Goal: Navigation & Orientation: Find specific page/section

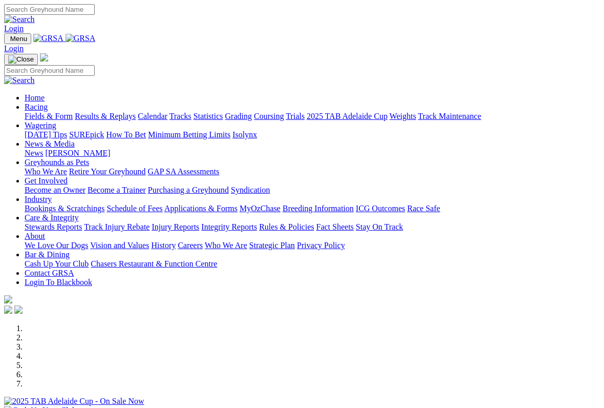
click at [48, 102] on link "Racing" at bounding box center [36, 106] width 23 height 9
click at [167, 112] on link "Calendar" at bounding box center [153, 116] width 30 height 9
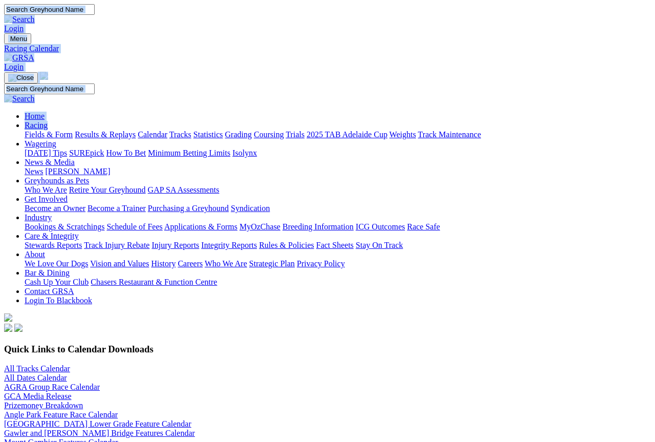
click at [604, 344] on h3 "Quick Links to Calendar Downloads" at bounding box center [327, 349] width 647 height 11
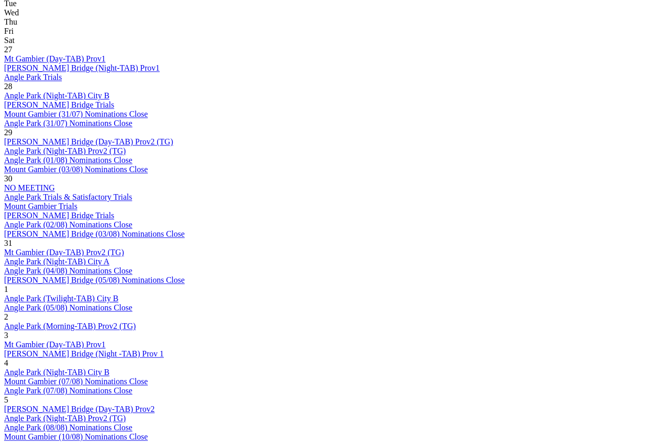
scroll to position [524, 0]
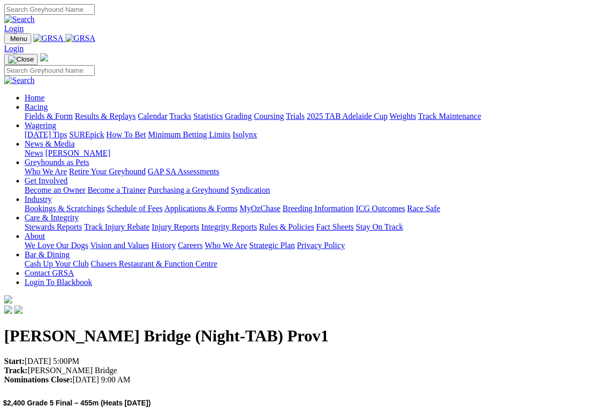
click at [48, 102] on link "Racing" at bounding box center [36, 106] width 23 height 9
click at [167, 112] on link "Calendar" at bounding box center [153, 116] width 30 height 9
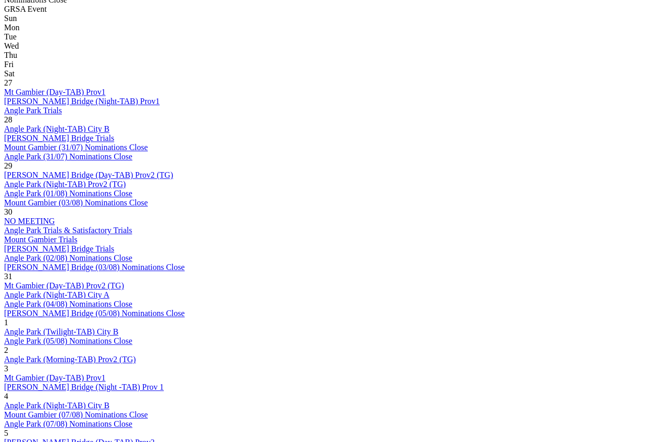
scroll to position [520, 0]
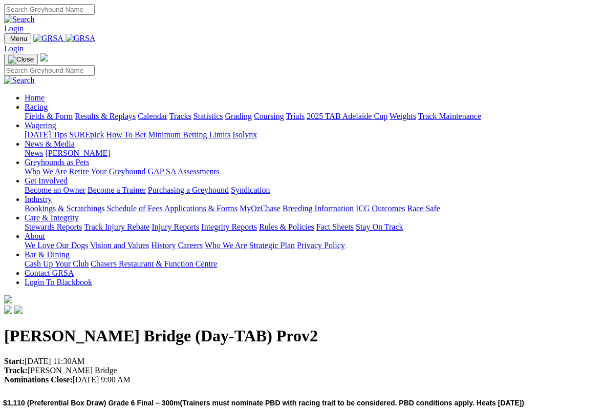
click at [48, 102] on link "Racing" at bounding box center [36, 106] width 23 height 9
click at [167, 112] on link "Calendar" at bounding box center [153, 116] width 30 height 9
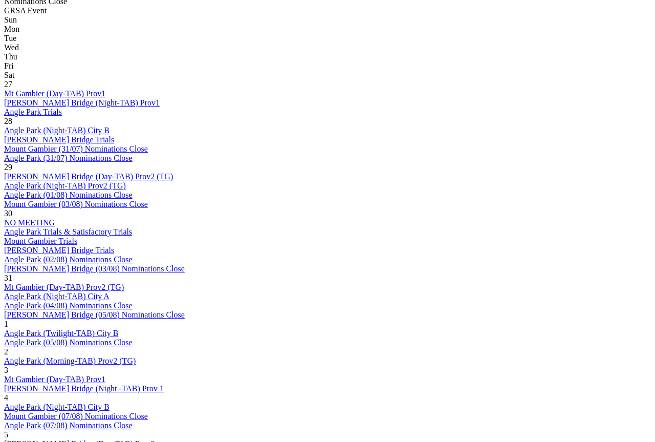
scroll to position [490, 0]
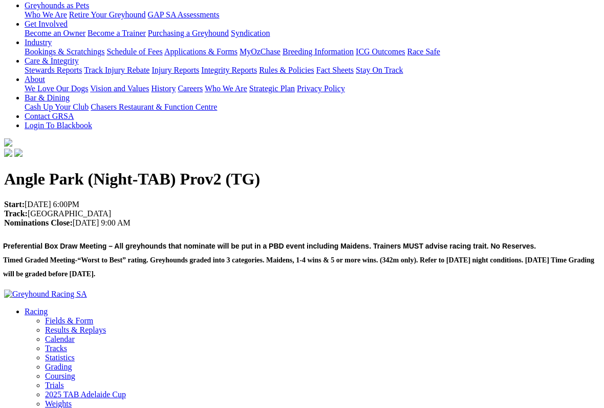
scroll to position [161, 0]
